Goal: Use online tool/utility: Utilize a website feature to perform a specific function

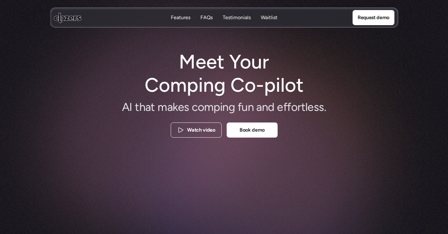
click at [56, 19] on use at bounding box center [67, 18] width 27 height 10
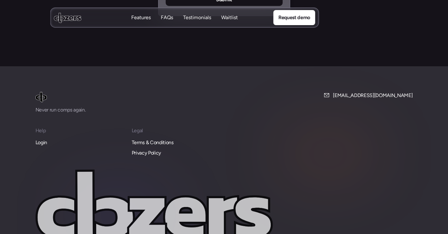
scroll to position [2697, 0]
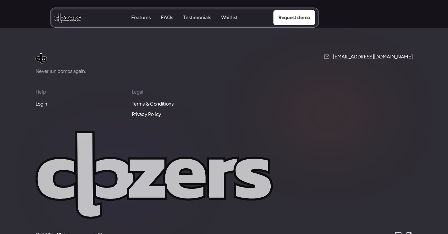
click at [41, 100] on p "Login" at bounding box center [42, 104] width 12 height 8
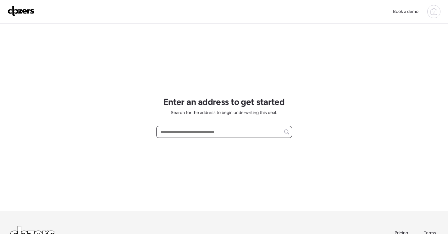
click at [236, 131] on input "text" at bounding box center [224, 132] width 130 height 9
click at [181, 133] on input "text" at bounding box center [224, 132] width 130 height 9
paste input "**********"
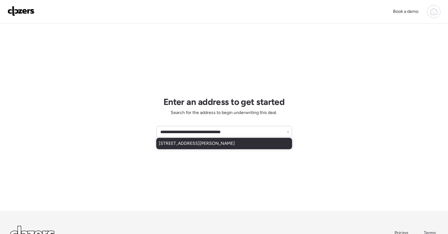
click at [226, 144] on span "[STREET_ADDRESS][PERSON_NAME]" at bounding box center [197, 144] width 76 height 6
type input "**********"
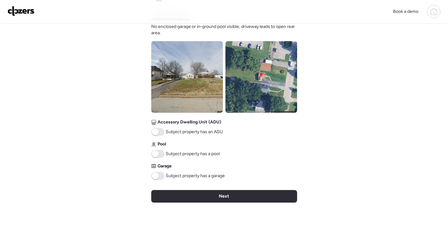
scroll to position [252, 0]
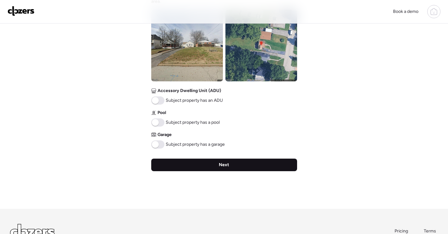
click at [259, 166] on div "Next" at bounding box center [224, 165] width 146 height 13
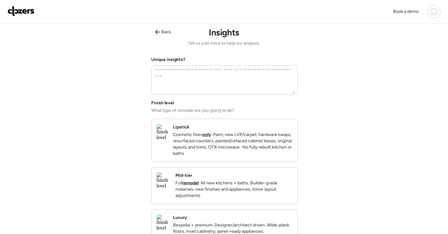
scroll to position [0, 0]
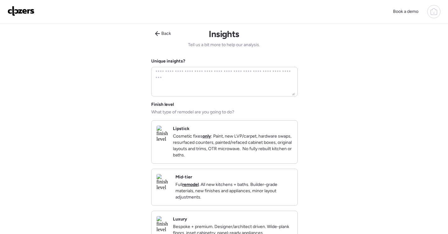
click at [276, 195] on p "Full remodel . All new kitchens + baths. Builder-grade materials, new finishes …" at bounding box center [233, 191] width 117 height 19
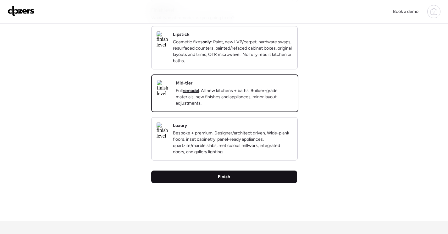
click at [281, 183] on div "Finish" at bounding box center [224, 177] width 146 height 13
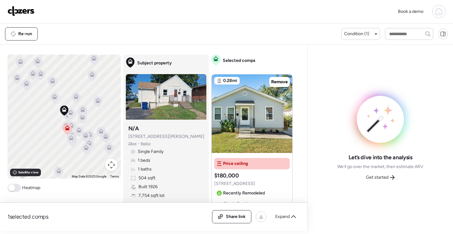
click at [71, 140] on icon at bounding box center [71, 139] width 4 height 2
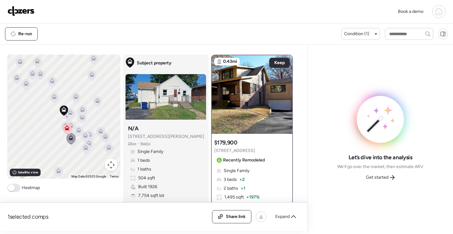
click at [80, 117] on icon at bounding box center [82, 116] width 5 height 5
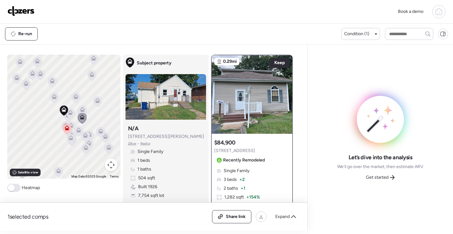
click at [82, 111] on icon at bounding box center [82, 111] width 4 height 2
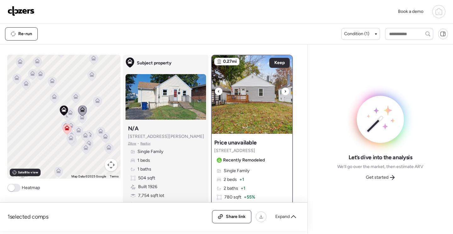
click at [284, 91] on div at bounding box center [285, 92] width 8 height 8
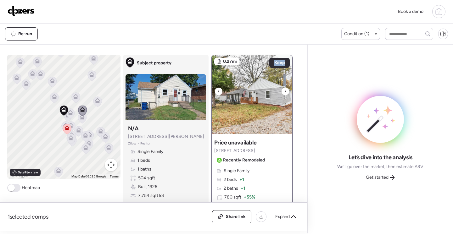
click at [284, 91] on div at bounding box center [285, 92] width 8 height 8
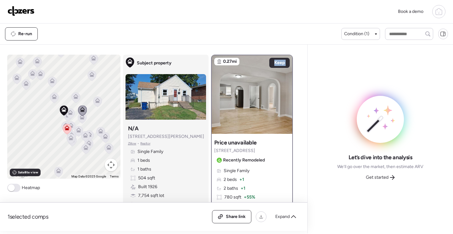
click at [284, 91] on div at bounding box center [285, 92] width 8 height 8
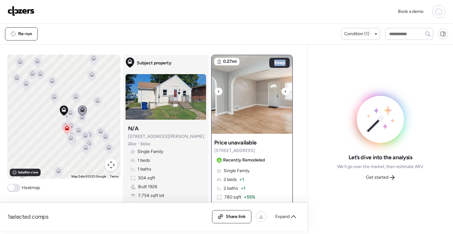
click at [284, 91] on div at bounding box center [285, 92] width 8 height 8
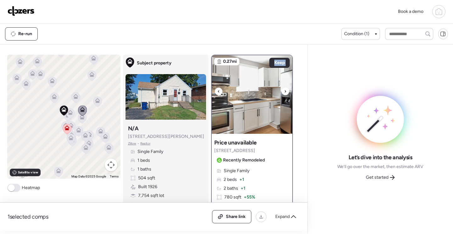
click at [284, 91] on div at bounding box center [285, 92] width 8 height 8
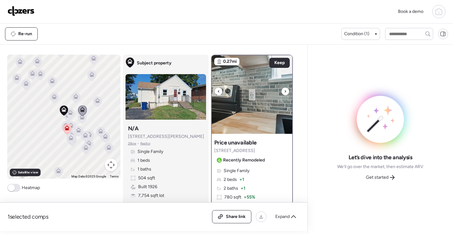
click at [284, 91] on div at bounding box center [285, 92] width 8 height 8
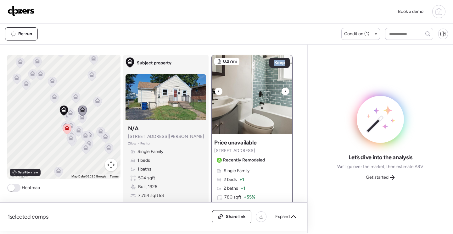
click at [284, 91] on div at bounding box center [285, 92] width 8 height 8
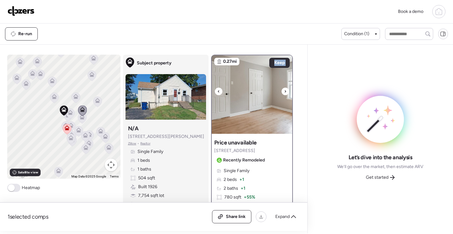
click at [284, 91] on div at bounding box center [285, 92] width 8 height 8
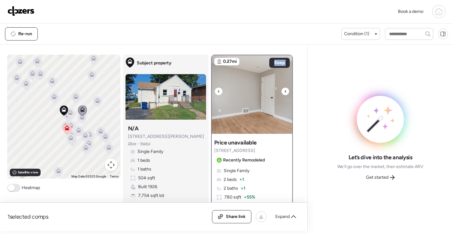
click at [284, 91] on div at bounding box center [285, 92] width 8 height 8
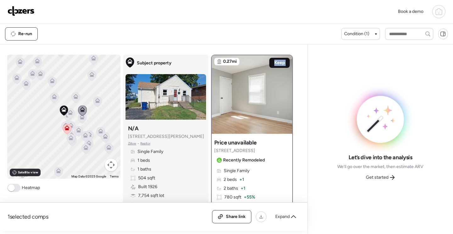
drag, startPoint x: 284, startPoint y: 91, endPoint x: 278, endPoint y: 65, distance: 26.8
click at [278, 65] on span "Keep" at bounding box center [279, 63] width 10 height 6
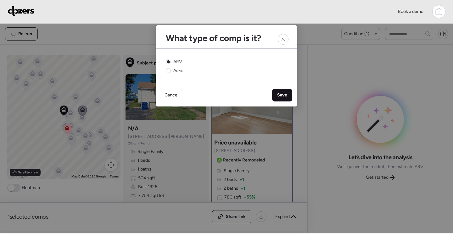
click at [286, 97] on span "Save" at bounding box center [282, 95] width 10 height 6
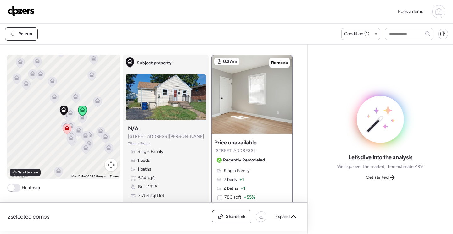
click at [83, 134] on icon at bounding box center [85, 134] width 5 height 3
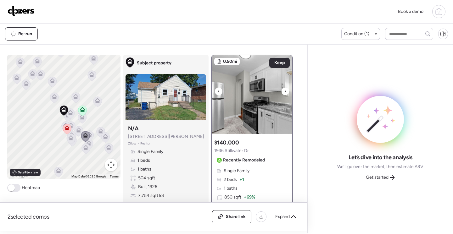
click at [218, 90] on div at bounding box center [219, 92] width 8 height 8
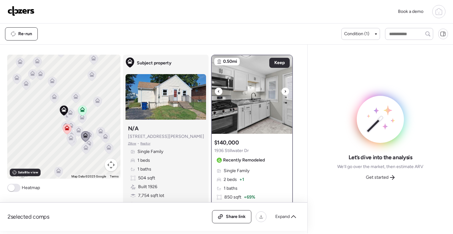
click at [218, 90] on div at bounding box center [219, 92] width 8 height 8
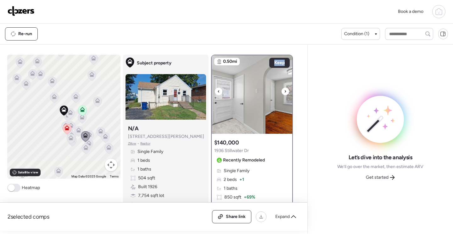
click at [218, 90] on div at bounding box center [219, 92] width 8 height 8
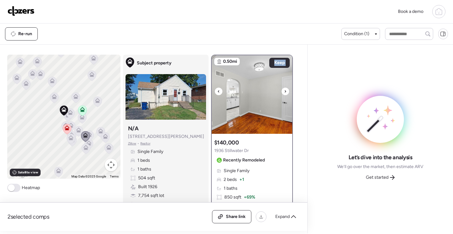
click at [218, 91] on div at bounding box center [219, 92] width 8 height 8
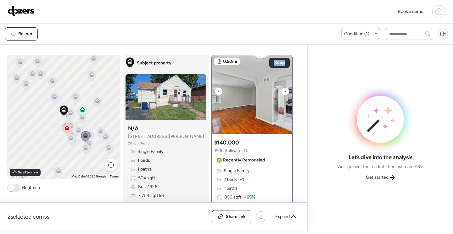
click at [218, 91] on div at bounding box center [219, 92] width 8 height 8
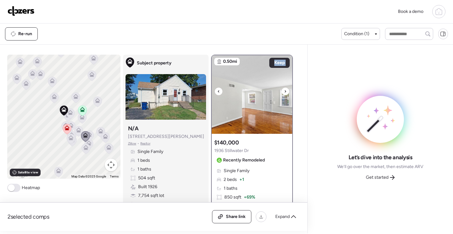
click at [218, 91] on div at bounding box center [219, 92] width 8 height 8
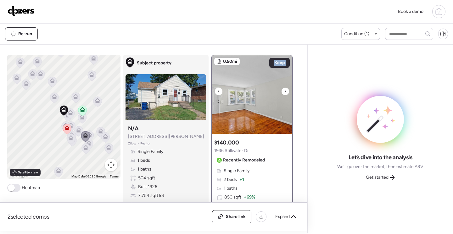
click at [218, 91] on div at bounding box center [219, 92] width 8 height 8
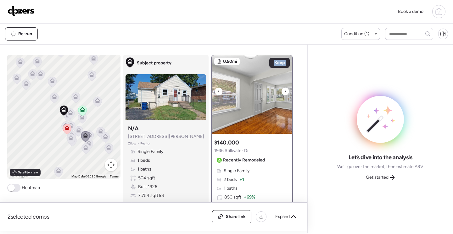
click at [218, 91] on div at bounding box center [219, 92] width 8 height 8
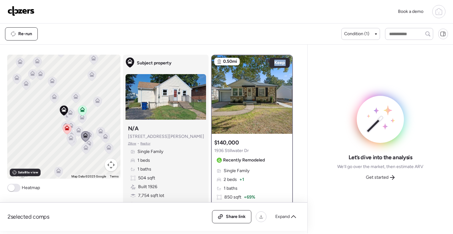
click at [85, 147] on icon at bounding box center [85, 146] width 5 height 3
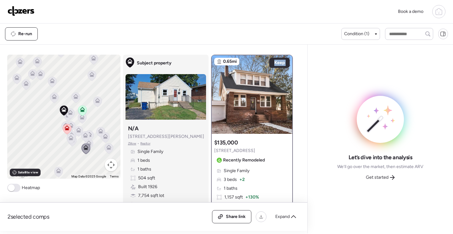
click at [92, 141] on div "To activate drag with keyboard, press Alt + Enter. Once in keyboard drag state,…" at bounding box center [63, 117] width 113 height 124
click at [383, 178] on span "Get started" at bounding box center [377, 178] width 23 height 6
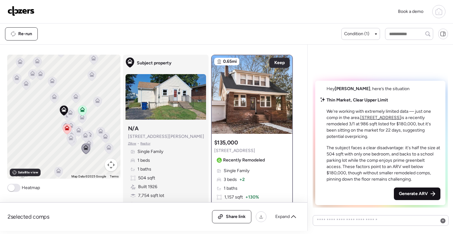
click at [399, 191] on span "Generate ARV" at bounding box center [413, 194] width 29 height 6
